Goal: Task Accomplishment & Management: Use online tool/utility

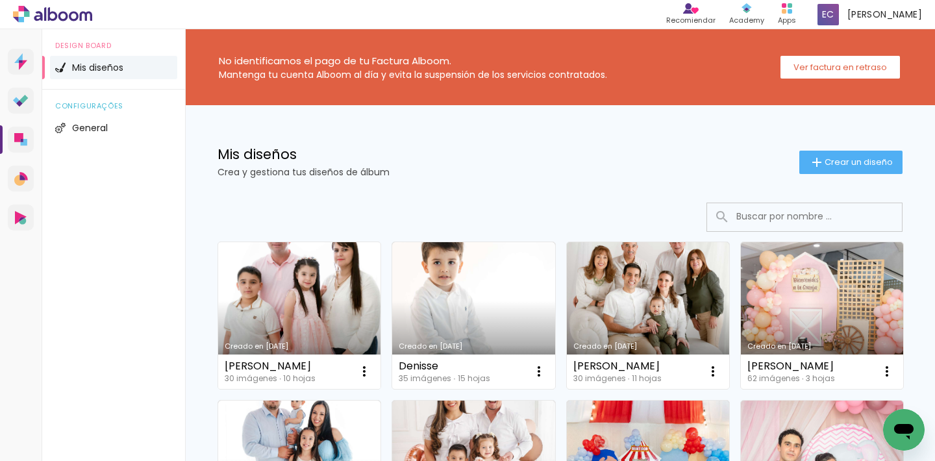
click at [296, 286] on link "Creado en [DATE]" at bounding box center [299, 315] width 162 height 147
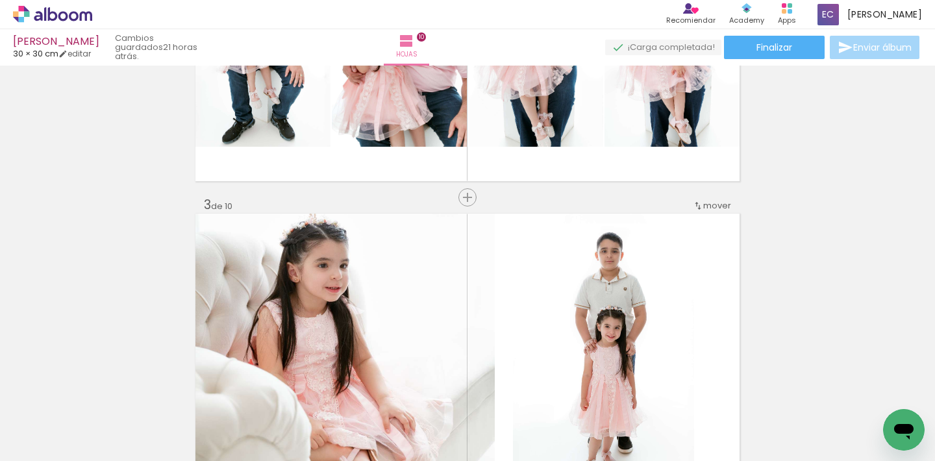
scroll to position [852, 0]
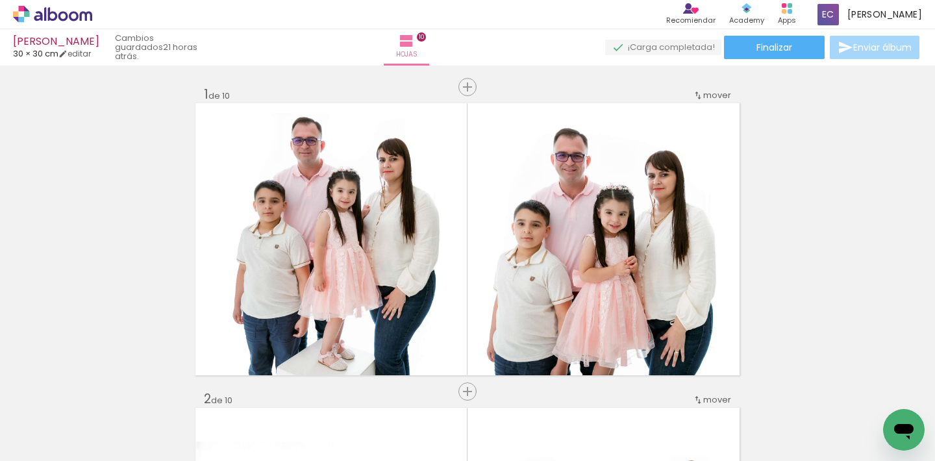
scroll to position [852, 0]
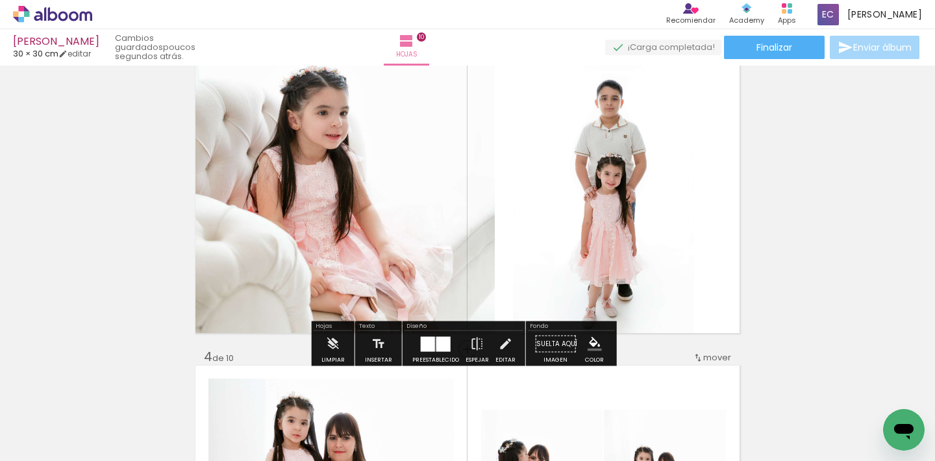
scroll to position [651, 0]
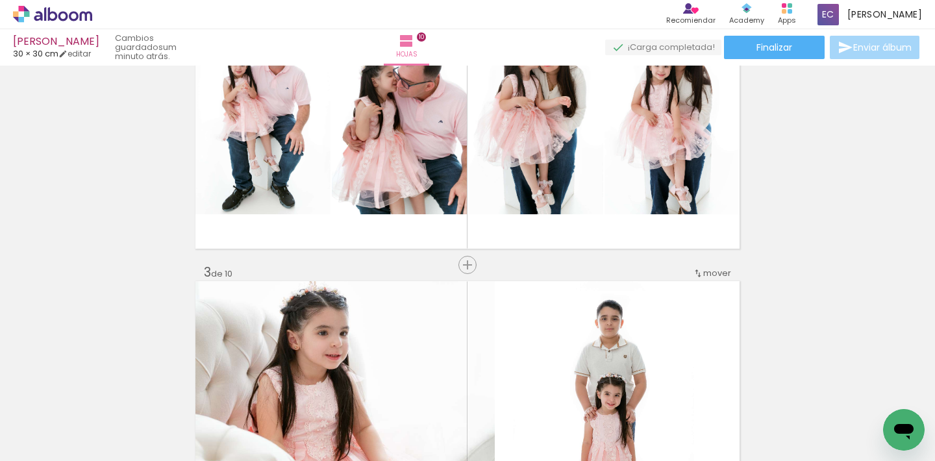
scroll to position [327, 0]
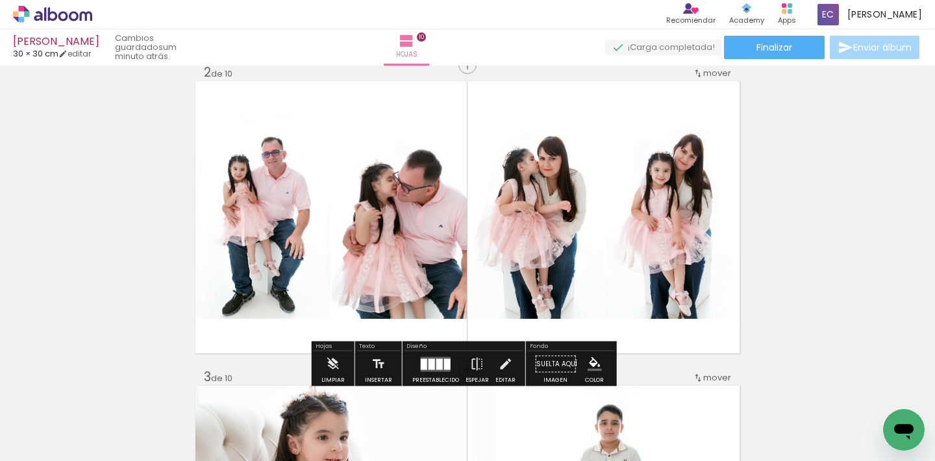
click at [418, 359] on div at bounding box center [435, 364] width 35 height 26
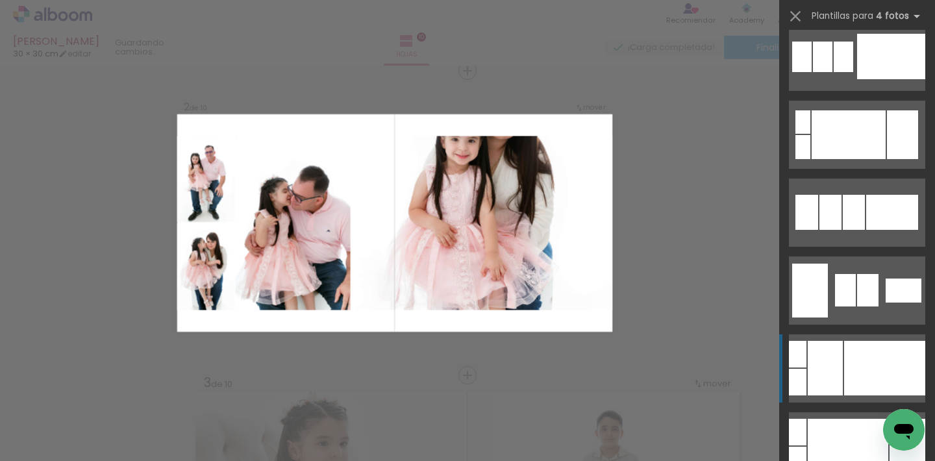
scroll to position [4221, 0]
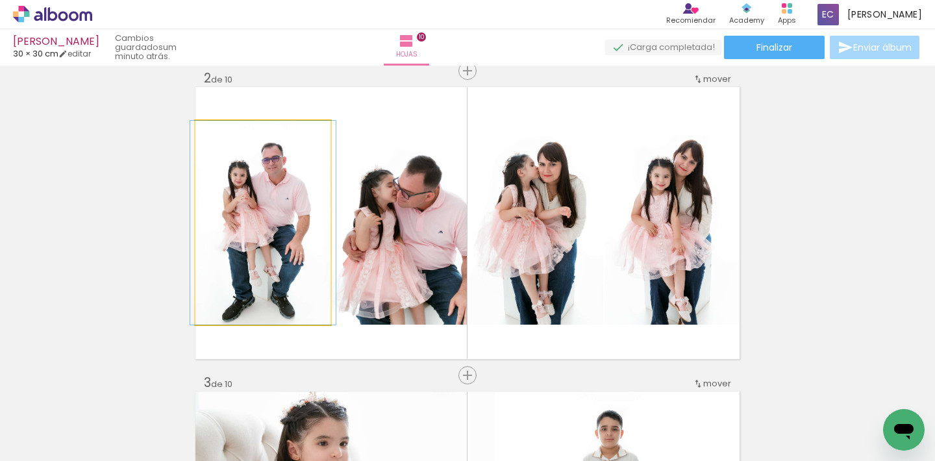
click at [293, 274] on quentale-photo at bounding box center [262, 223] width 135 height 204
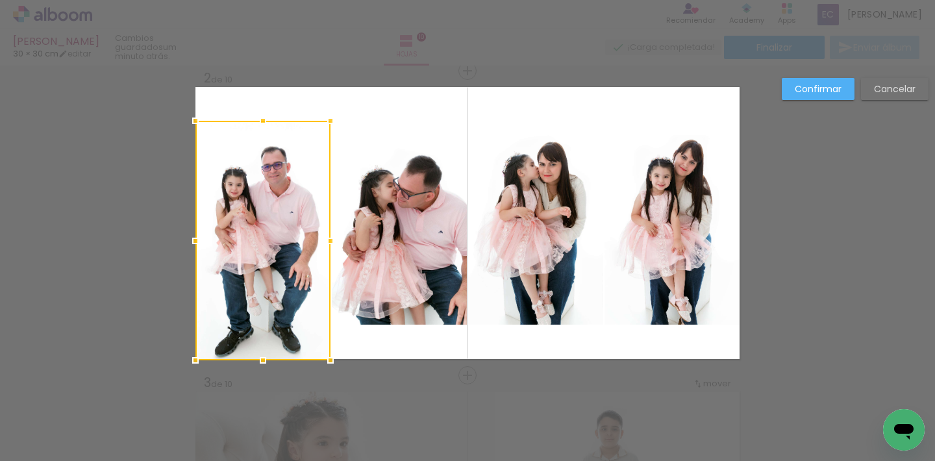
drag, startPoint x: 258, startPoint y: 323, endPoint x: 262, endPoint y: 361, distance: 38.4
click at [262, 361] on div at bounding box center [263, 360] width 26 height 26
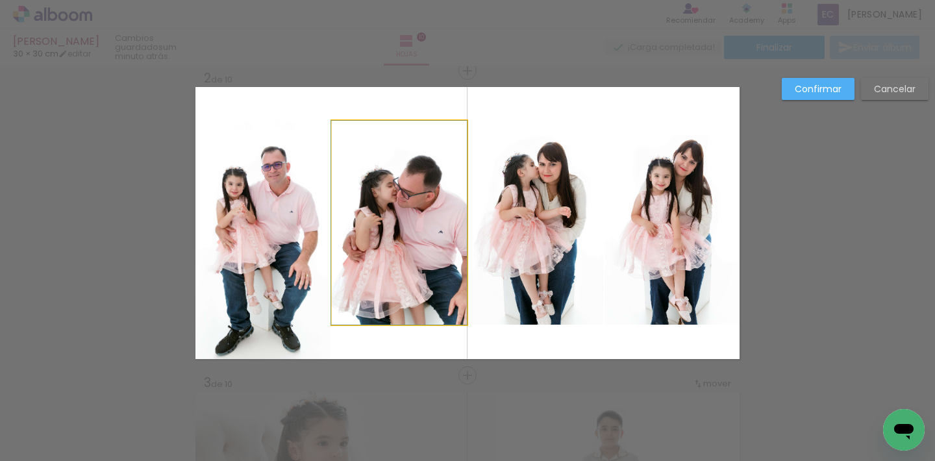
click at [398, 222] on quentale-photo at bounding box center [399, 223] width 135 height 204
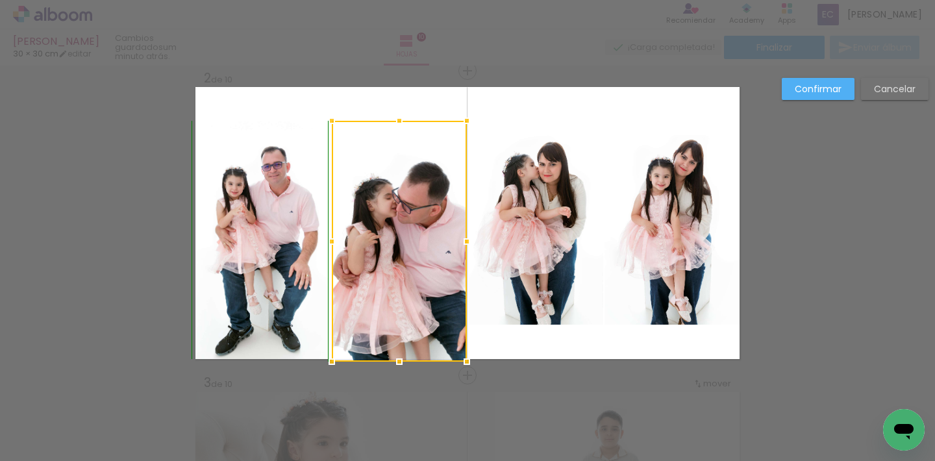
drag, startPoint x: 395, startPoint y: 324, endPoint x: 399, endPoint y: 357, distance: 33.3
click at [399, 357] on div at bounding box center [399, 362] width 26 height 26
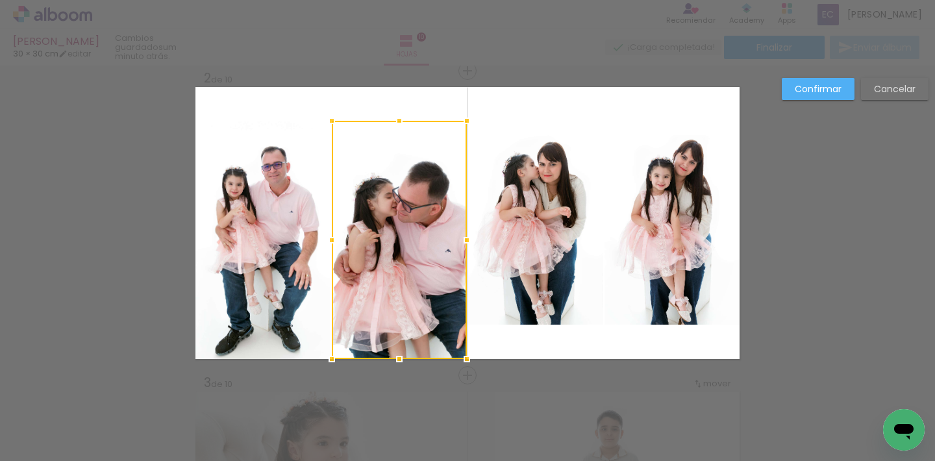
click at [590, 336] on quentale-layouter at bounding box center [467, 223] width 544 height 272
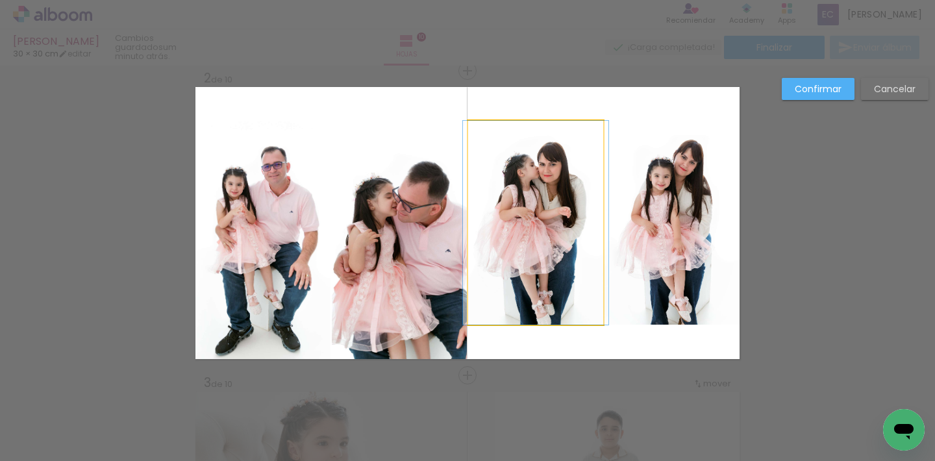
click at [511, 195] on quentale-photo at bounding box center [535, 223] width 135 height 204
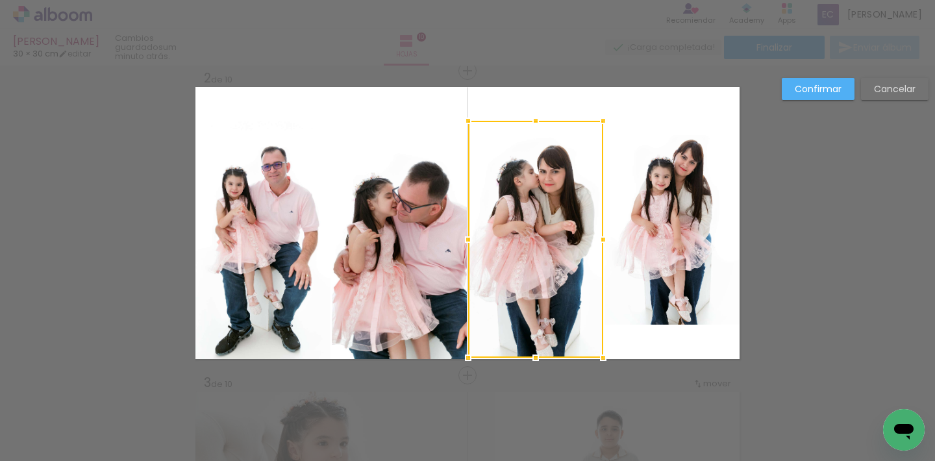
drag, startPoint x: 527, startPoint y: 324, endPoint x: 533, endPoint y: 369, distance: 45.2
click at [533, 369] on div at bounding box center [536, 358] width 26 height 26
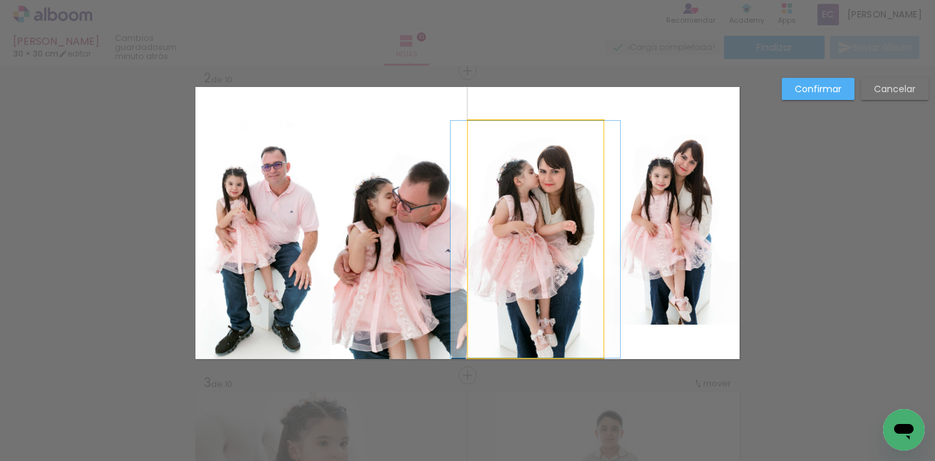
click at [533, 312] on quentale-photo at bounding box center [535, 239] width 135 height 237
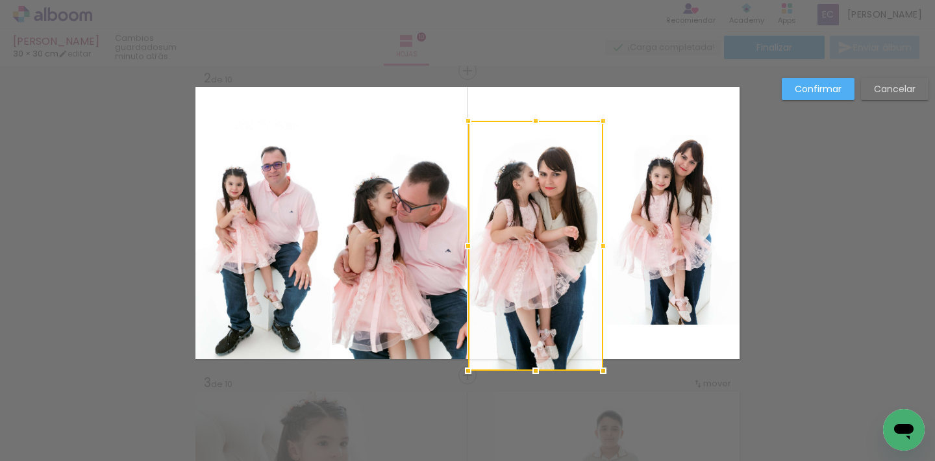
click at [532, 365] on div at bounding box center [536, 371] width 26 height 26
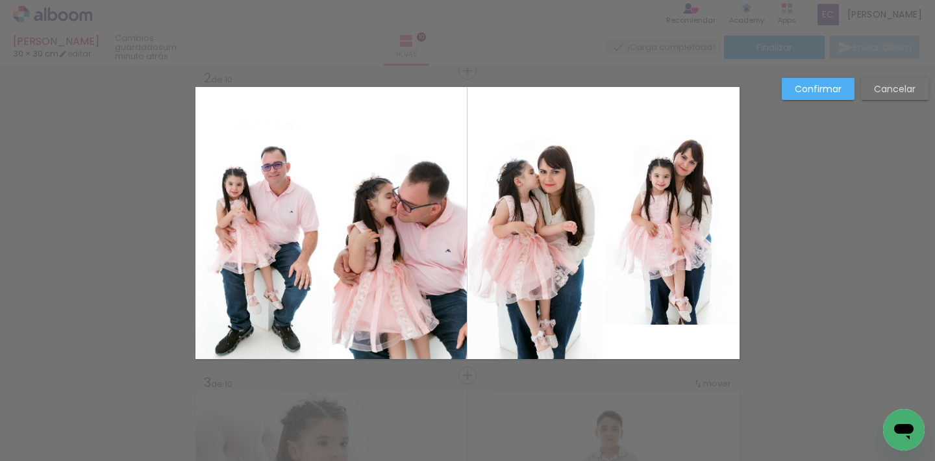
click at [688, 236] on quentale-photo at bounding box center [671, 223] width 135 height 204
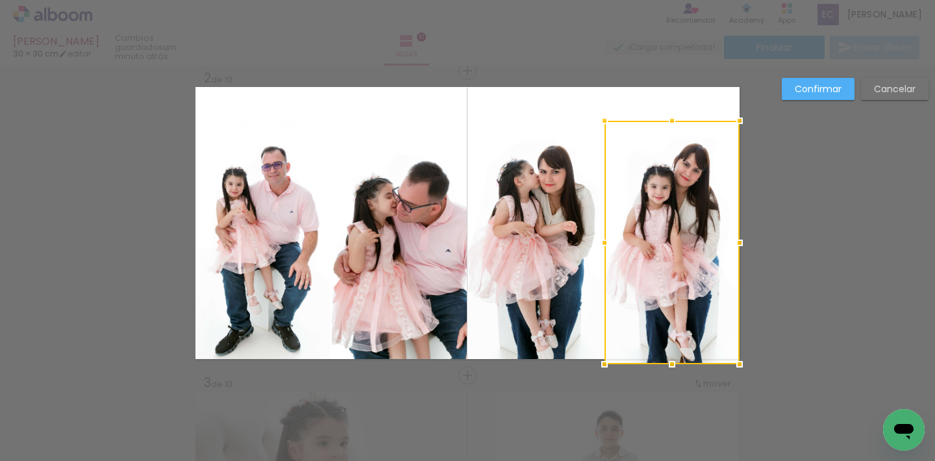
drag, startPoint x: 673, startPoint y: 325, endPoint x: 673, endPoint y: 358, distance: 32.5
click at [673, 358] on div at bounding box center [672, 364] width 26 height 26
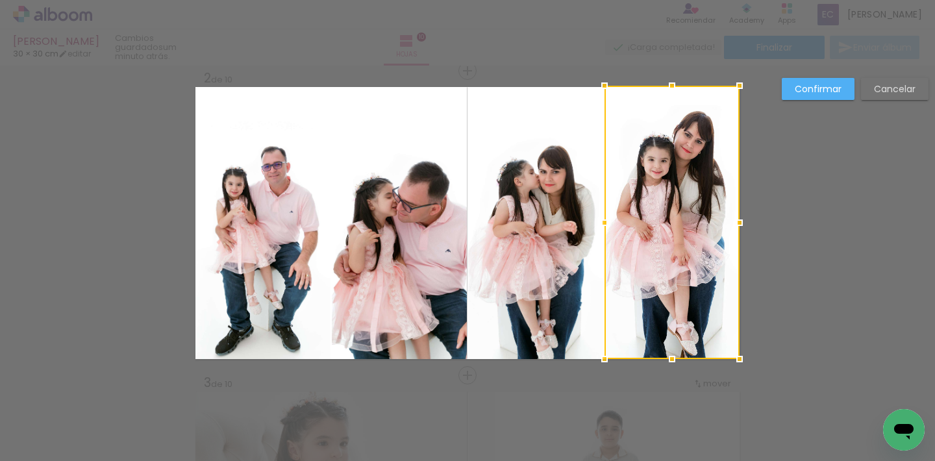
drag, startPoint x: 671, startPoint y: 121, endPoint x: 666, endPoint y: 87, distance: 34.7
click at [666, 87] on div at bounding box center [672, 86] width 26 height 26
click at [527, 220] on quentale-photo at bounding box center [535, 240] width 135 height 238
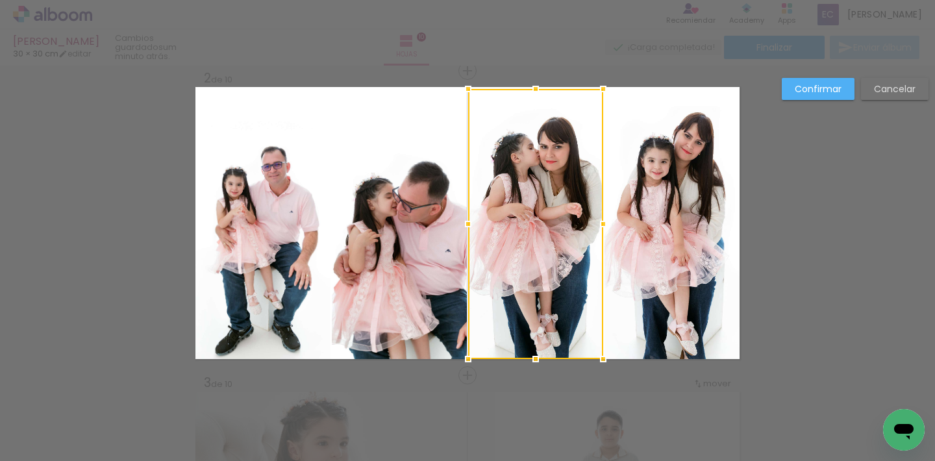
drag, startPoint x: 530, startPoint y: 116, endPoint x: 530, endPoint y: 82, distance: 33.8
click at [530, 82] on div at bounding box center [536, 89] width 26 height 26
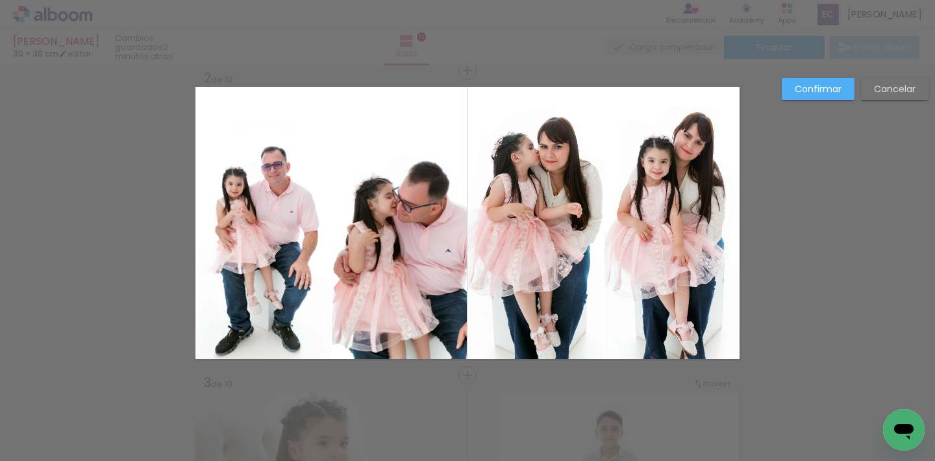
click at [532, 220] on quentale-photo at bounding box center [535, 224] width 135 height 270
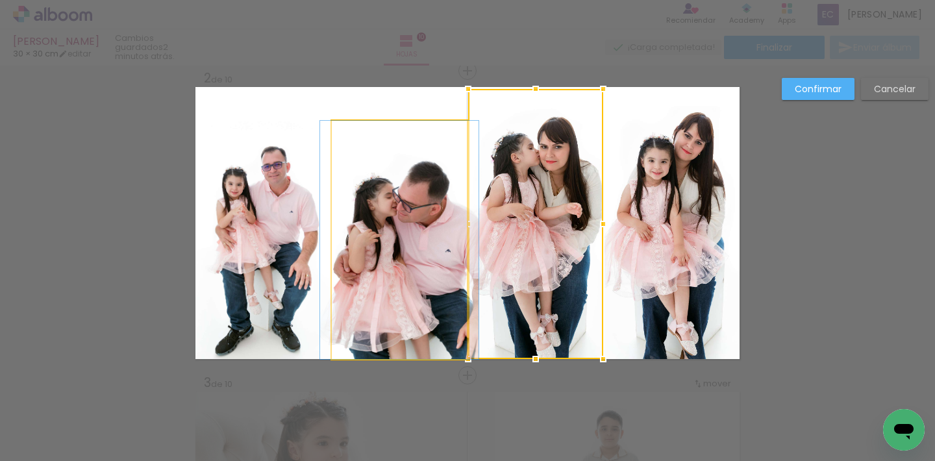
click at [406, 196] on quentale-photo at bounding box center [399, 240] width 135 height 238
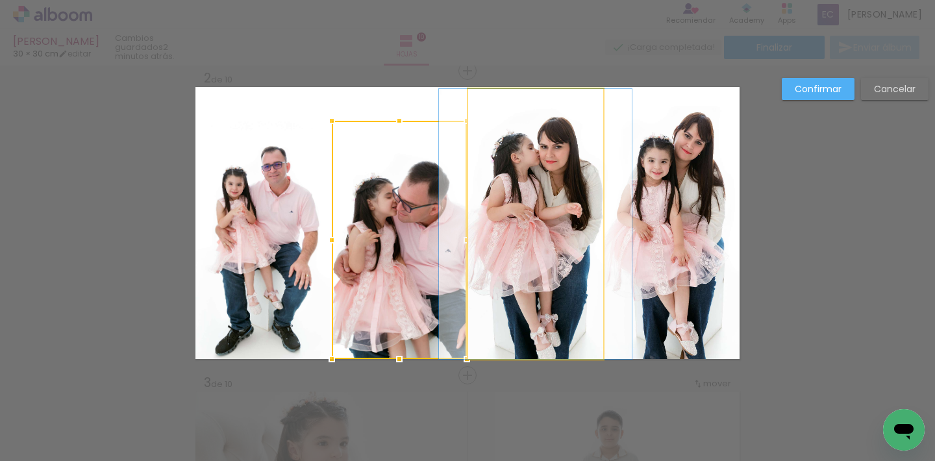
click at [523, 138] on quentale-photo at bounding box center [535, 224] width 135 height 270
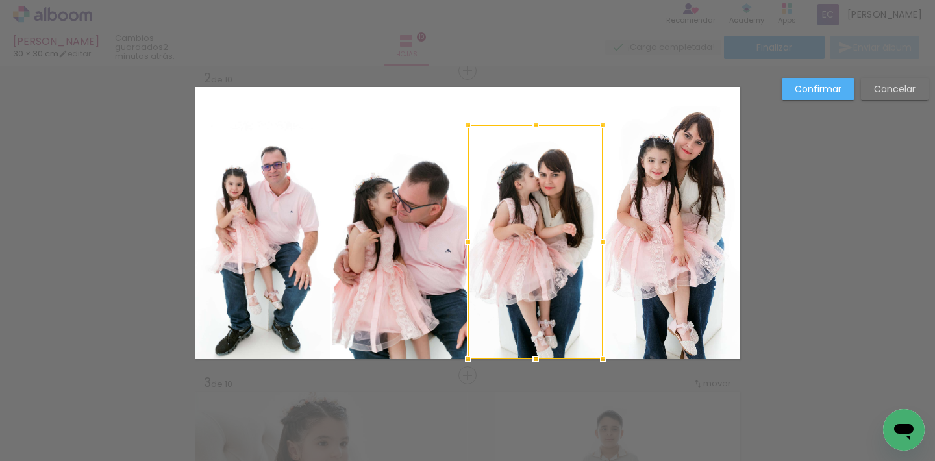
drag, startPoint x: 531, startPoint y: 91, endPoint x: 527, endPoint y: 130, distance: 39.2
click at [527, 130] on div at bounding box center [536, 125] width 26 height 26
click at [218, 230] on quentale-photo at bounding box center [262, 240] width 135 height 238
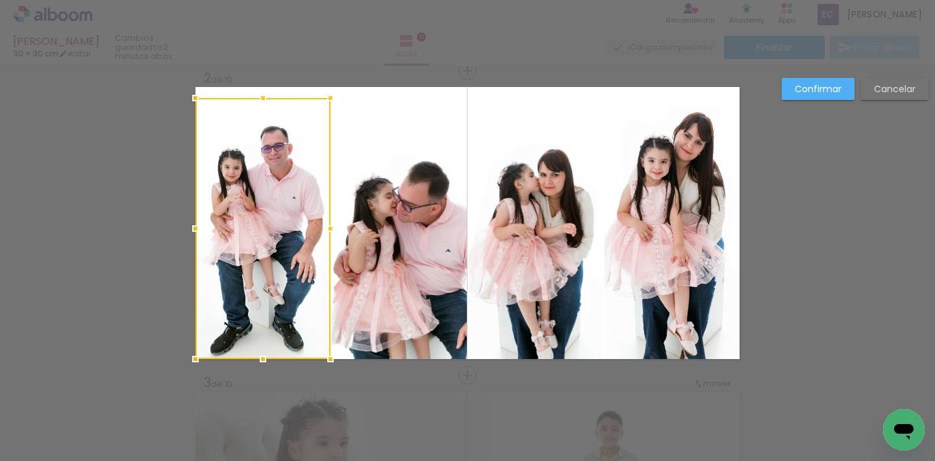
drag, startPoint x: 258, startPoint y: 123, endPoint x: 253, endPoint y: 100, distance: 23.3
click at [253, 100] on div at bounding box center [263, 98] width 26 height 26
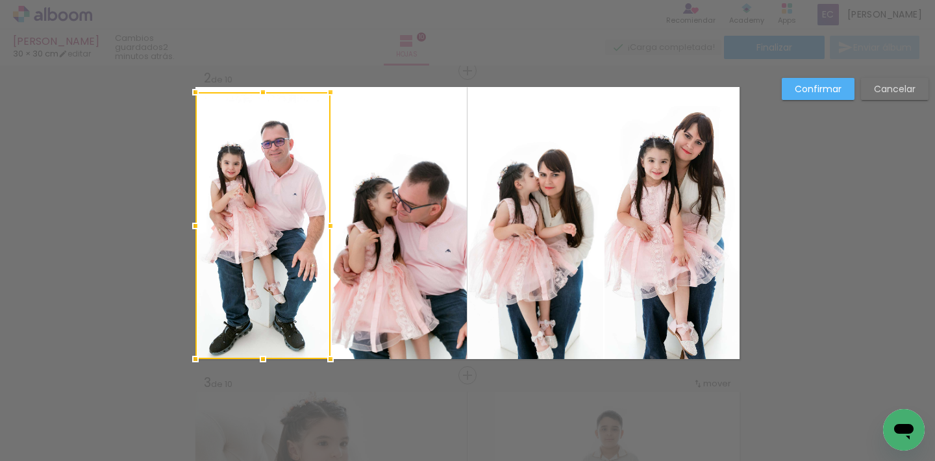
click at [258, 92] on div at bounding box center [263, 92] width 26 height 26
click at [785, 90] on paper-button "Confirmar" at bounding box center [818, 89] width 73 height 22
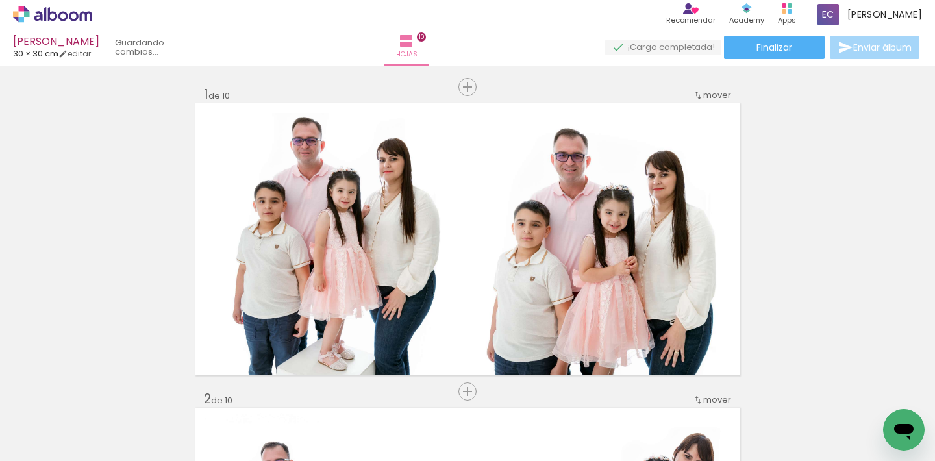
scroll to position [4221, 0]
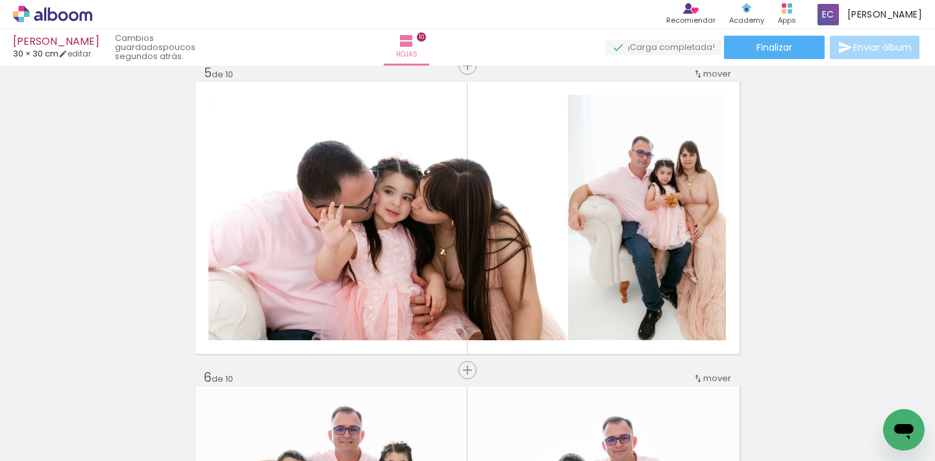
scroll to position [1239, 0]
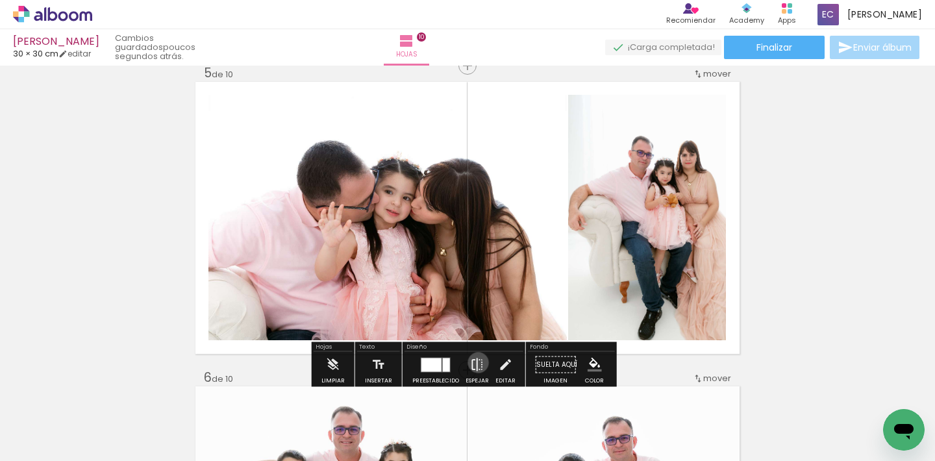
click at [475, 362] on iron-icon at bounding box center [477, 365] width 14 height 26
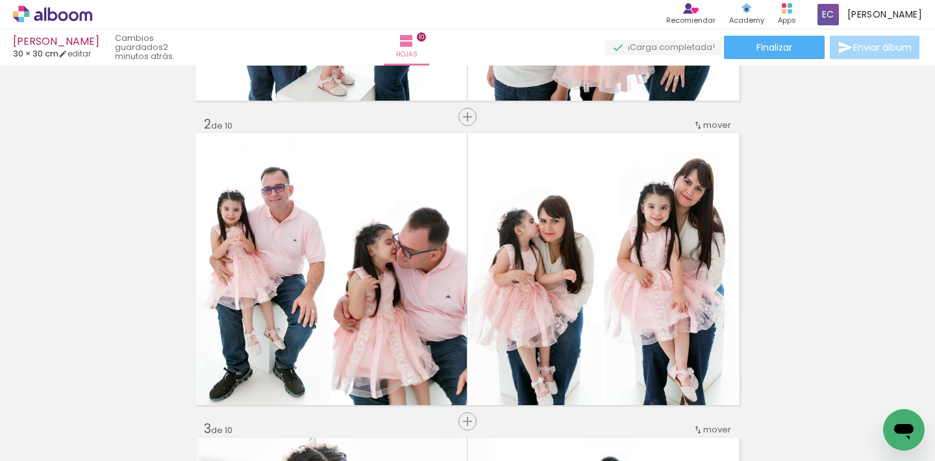
scroll to position [0, 0]
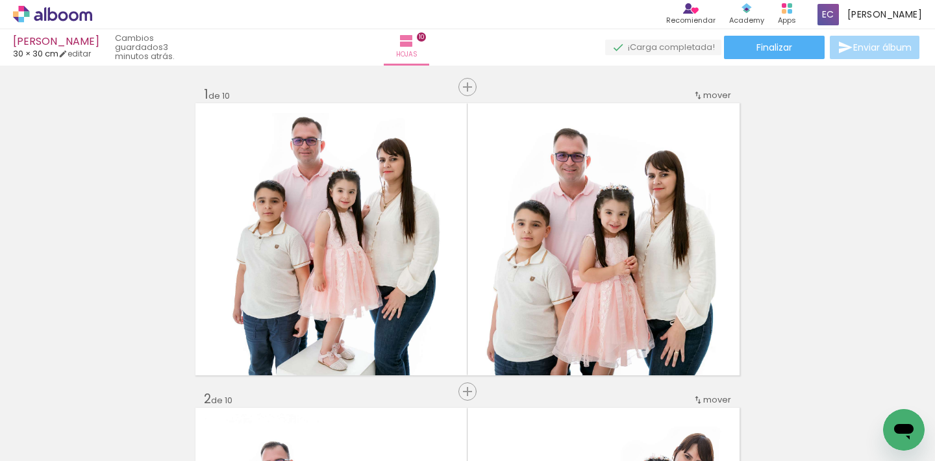
scroll to position [4221, 0]
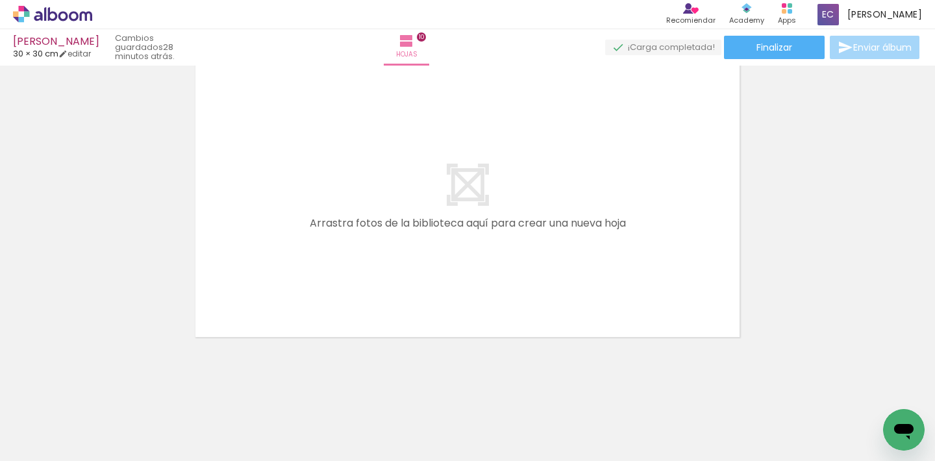
scroll to position [3083, 0]
